Goal: Task Accomplishment & Management: Manage account settings

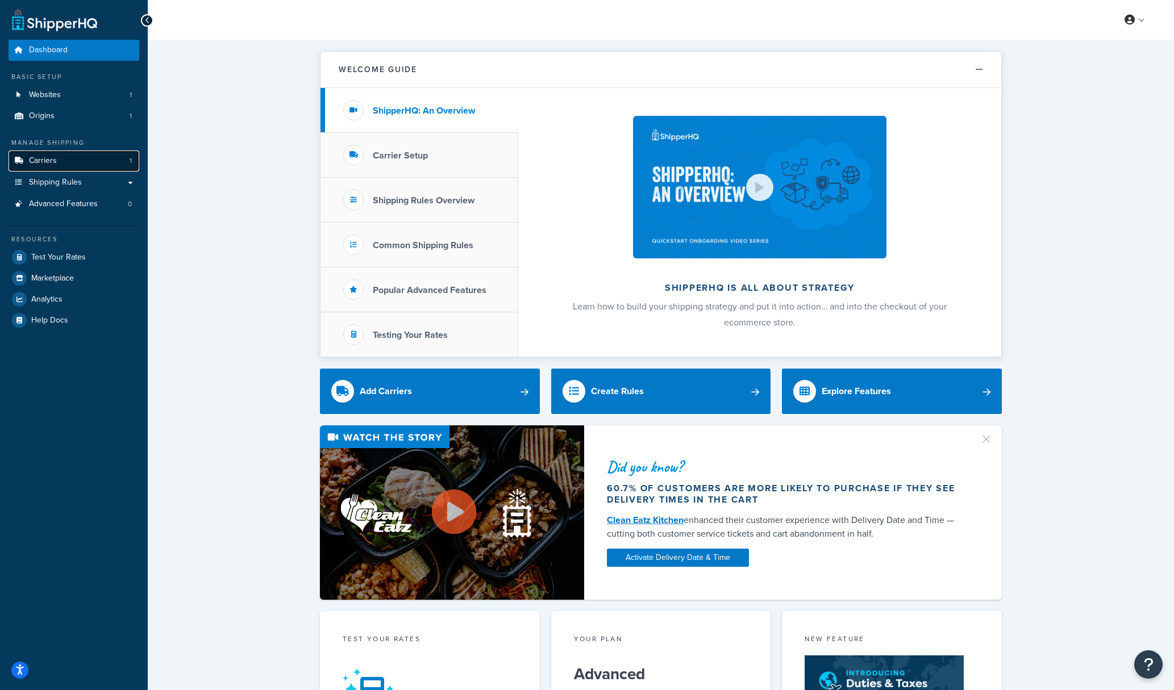
click at [75, 164] on link "Carriers 1" at bounding box center [74, 161] width 131 height 21
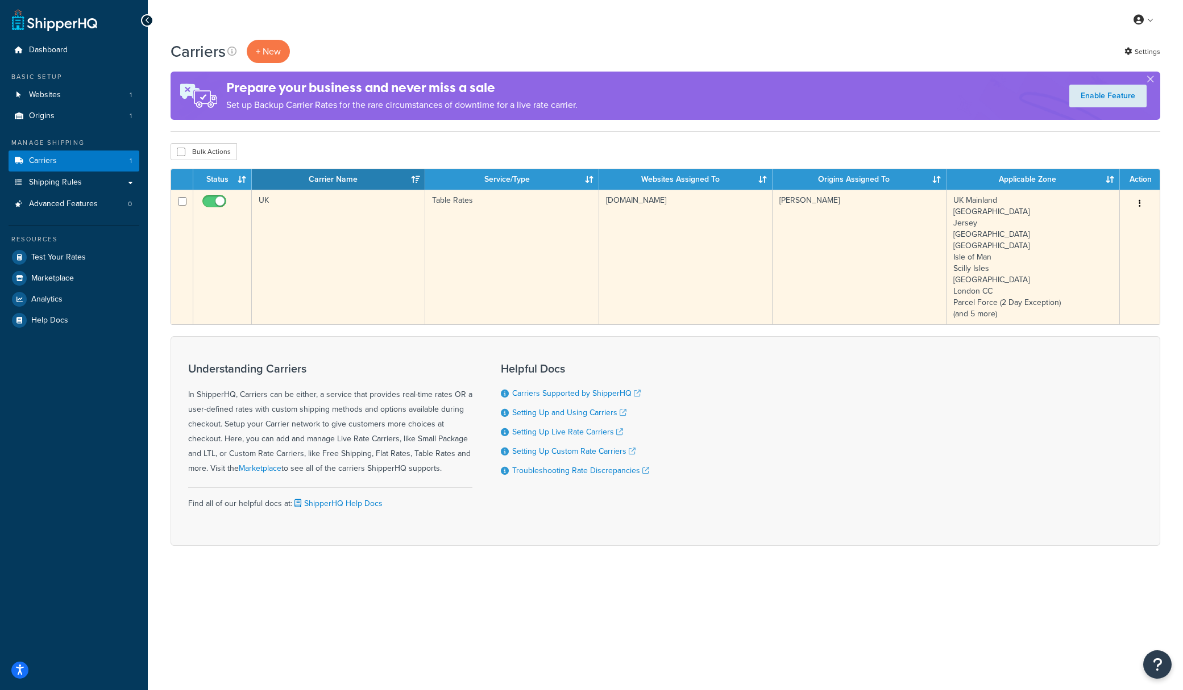
click at [787, 237] on td "[PERSON_NAME]" at bounding box center [858, 257] width 173 height 135
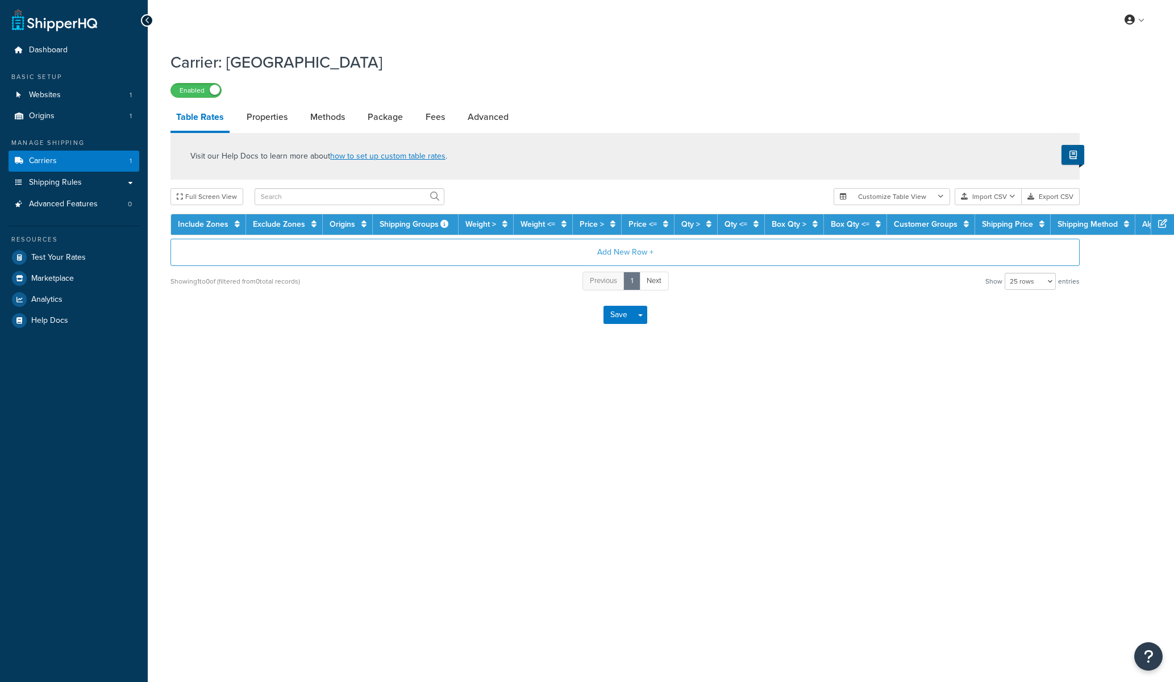
select select "25"
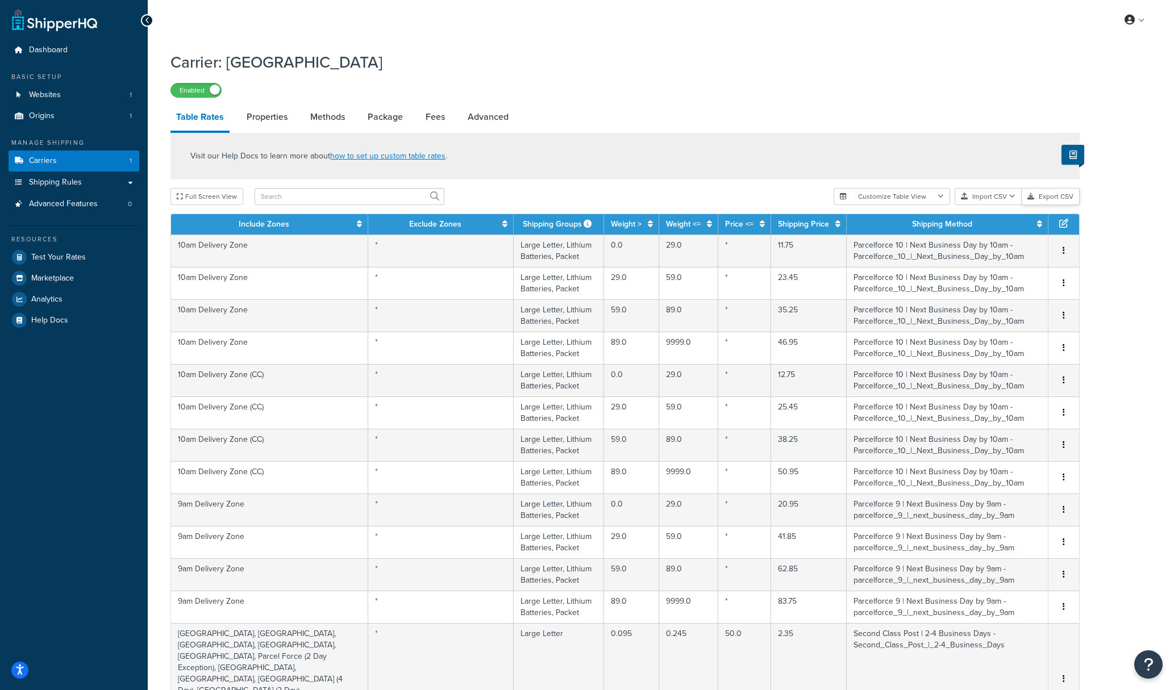
click at [1046, 197] on button "Export CSV" at bounding box center [1051, 196] width 58 height 17
click at [284, 113] on link "Properties" at bounding box center [267, 116] width 52 height 27
select select "HIGHEST"
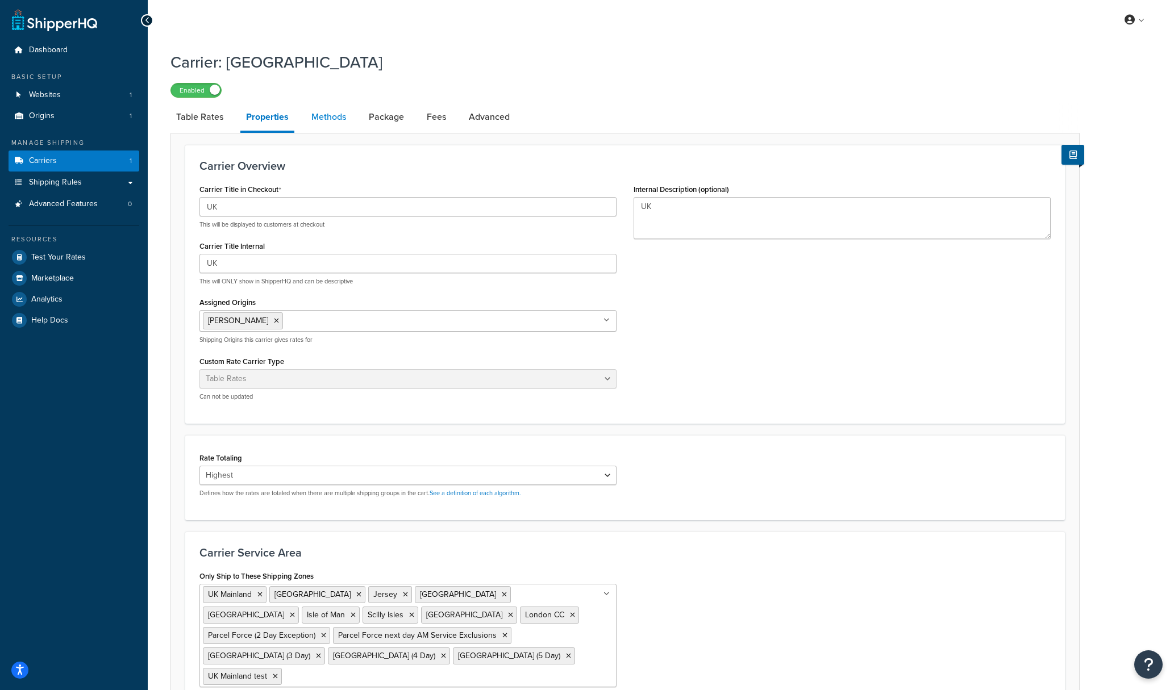
click at [346, 115] on link "Methods" at bounding box center [329, 116] width 46 height 27
select select "25"
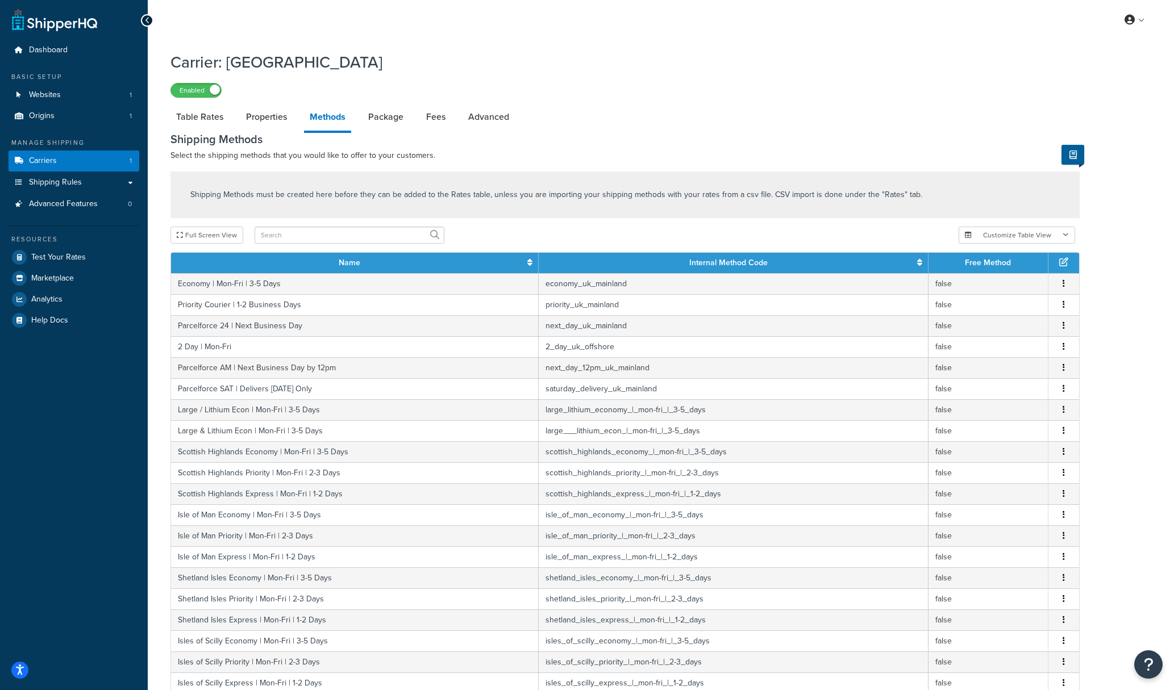
click at [95, 22] on link at bounding box center [54, 20] width 85 height 23
